Goal: Navigation & Orientation: Find specific page/section

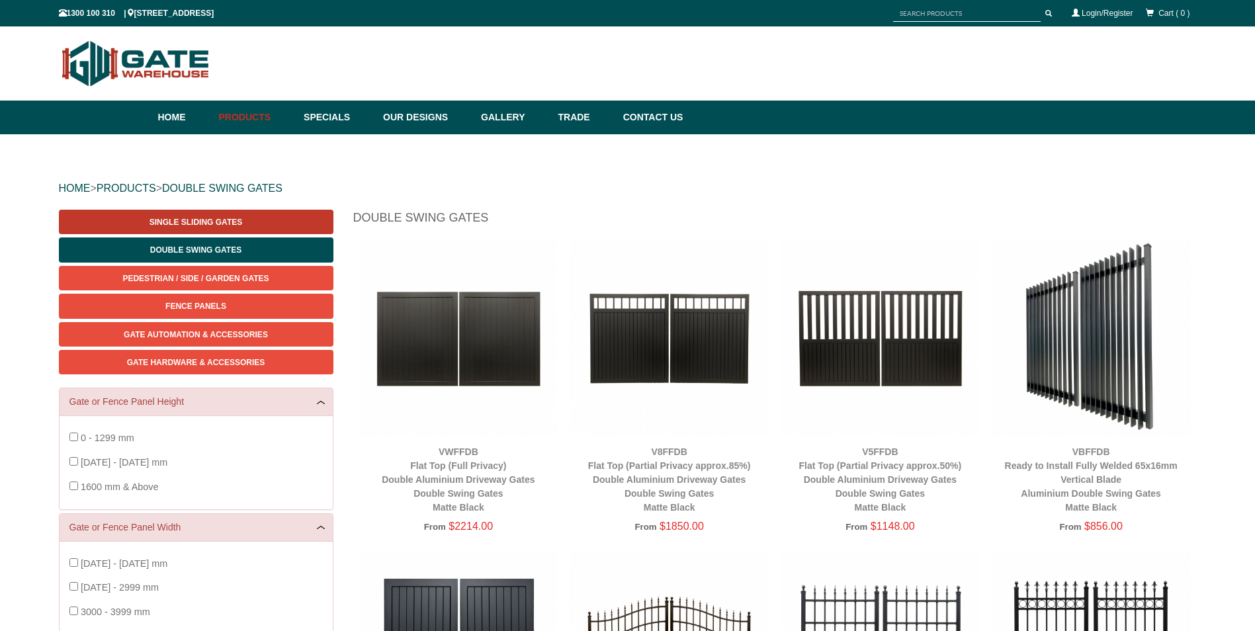
click at [191, 222] on span "Single Sliding Gates" at bounding box center [196, 222] width 93 height 9
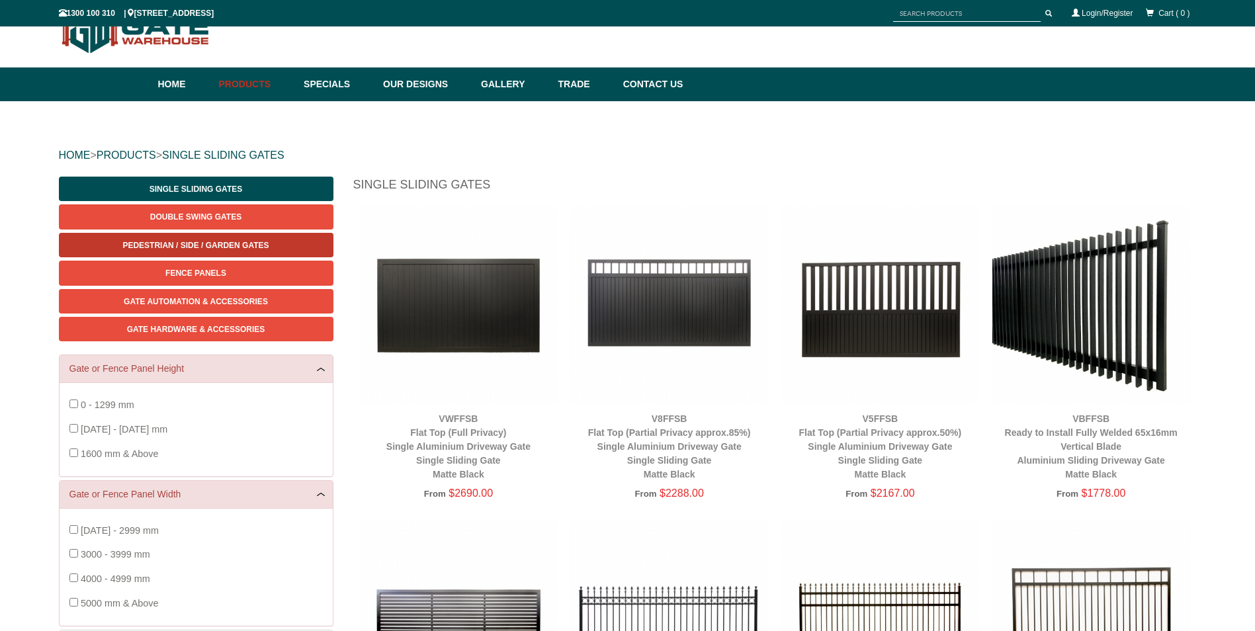
click at [183, 247] on span "Pedestrian / Side / Garden Gates" at bounding box center [195, 245] width 146 height 9
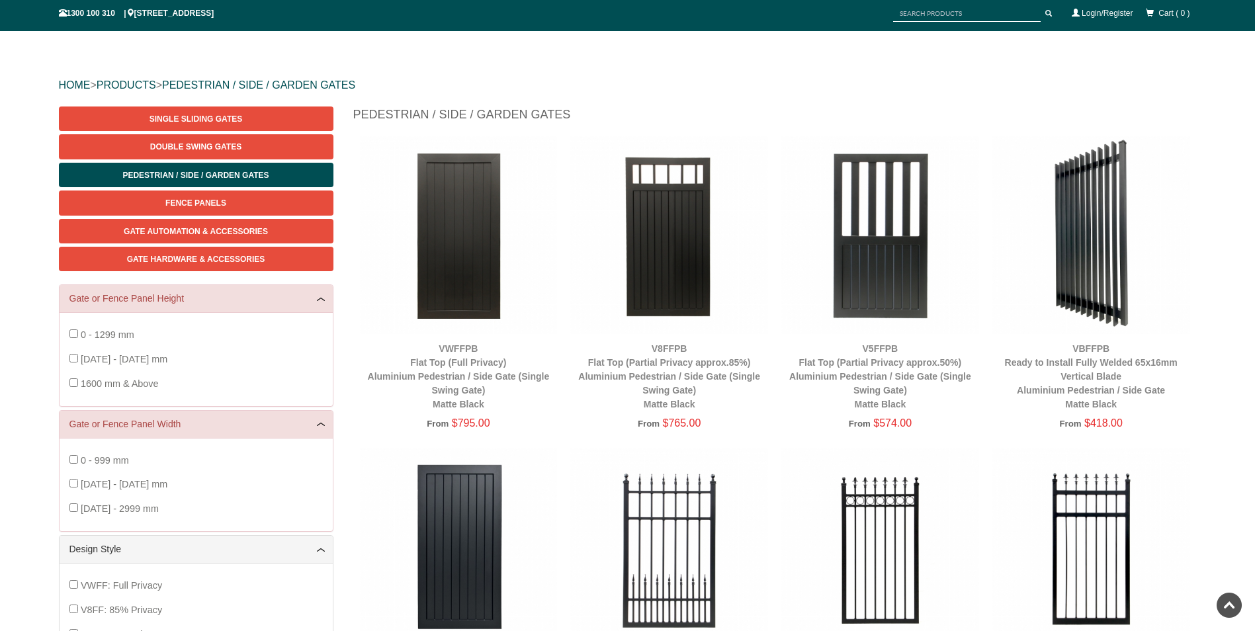
scroll to position [99, 0]
